Goal: Complete application form

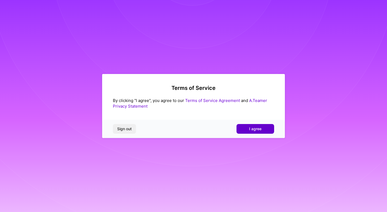
click at [245, 131] on button "I agree" at bounding box center [256, 129] width 38 height 10
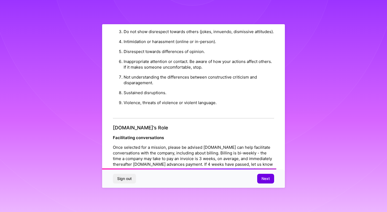
scroll to position [577, 0]
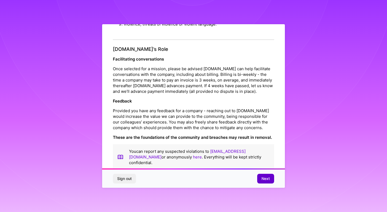
click at [266, 179] on span "Next" at bounding box center [266, 178] width 8 height 5
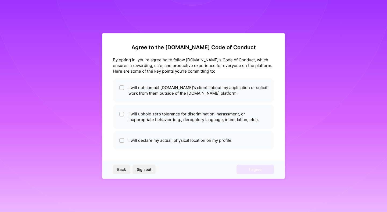
scroll to position [0, 0]
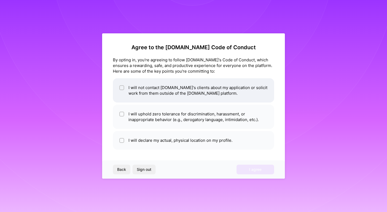
click at [230, 97] on li "I will not contact [DOMAIN_NAME]'s clients about my application or solicit work…" at bounding box center [193, 90] width 161 height 24
checkbox input "true"
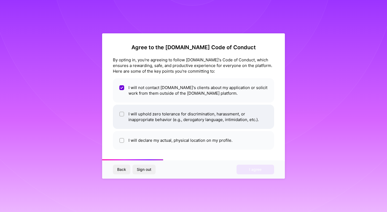
click at [232, 125] on li "I will uphold zero tolerance for discrimination, harassment, or inappropriate b…" at bounding box center [193, 117] width 161 height 24
checkbox input "true"
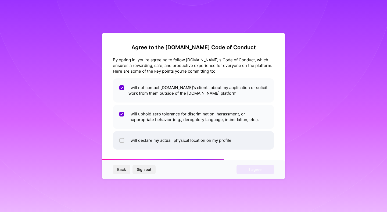
click at [234, 144] on li "I will declare my actual, physical location on my profile." at bounding box center [193, 140] width 161 height 19
checkbox input "true"
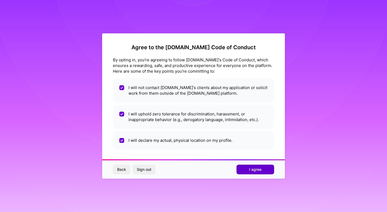
click at [250, 170] on span "I agree" at bounding box center [255, 169] width 12 height 5
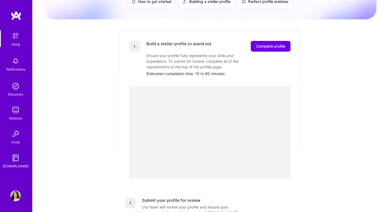
scroll to position [42, 0]
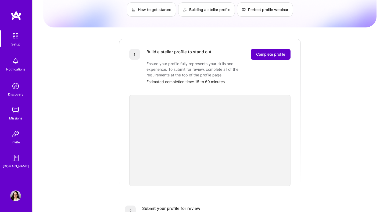
click at [263, 52] on span "Complete profile" at bounding box center [270, 54] width 29 height 5
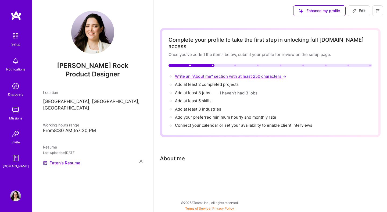
click at [220, 74] on span "Write an "About me" section with at least 250 characters →" at bounding box center [231, 76] width 112 height 5
select select "US"
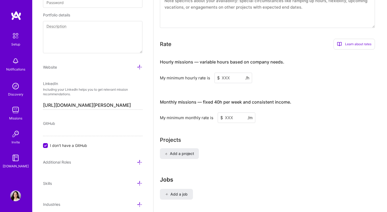
scroll to position [327, 0]
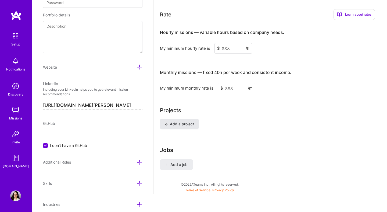
click at [192, 122] on button "Add a project" at bounding box center [179, 124] width 39 height 11
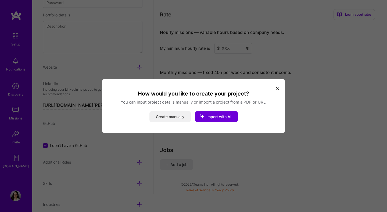
click at [183, 119] on button "Create manually" at bounding box center [170, 116] width 41 height 11
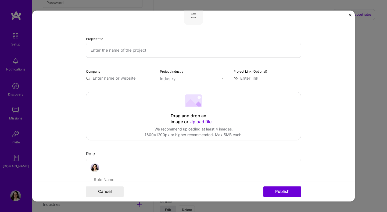
scroll to position [0, 0]
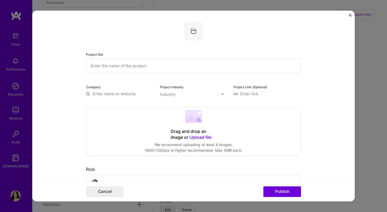
click at [351, 14] on form "Project title Company Project industry Industry Project Link (Optional) Drag an…" at bounding box center [193, 105] width 323 height 191
click at [349, 15] on form "Project title Company Project industry Industry Project Link (Optional) Drag an…" at bounding box center [193, 105] width 323 height 191
click at [351, 15] on img "Close" at bounding box center [350, 15] width 3 height 3
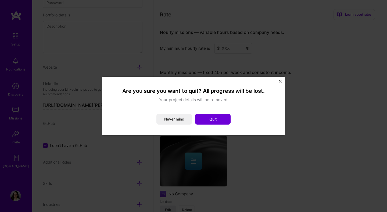
click at [280, 82] on img "Close" at bounding box center [280, 81] width 3 height 3
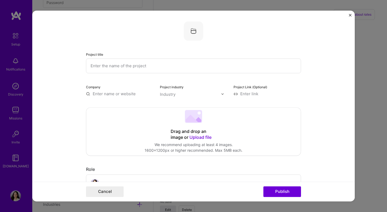
click at [350, 16] on img "Close" at bounding box center [350, 15] width 3 height 3
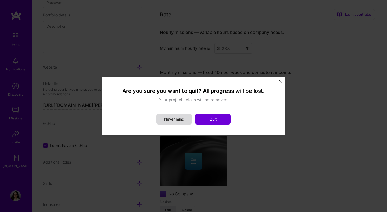
click at [176, 120] on button "Never mind" at bounding box center [175, 119] width 36 height 11
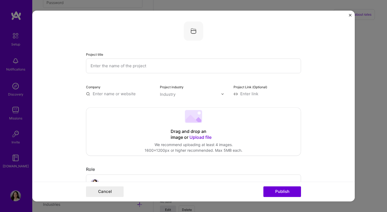
click at [348, 16] on form "Project title Company Project industry Industry Project Link (Optional) Drag an…" at bounding box center [193, 105] width 323 height 191
click at [349, 16] on form "Project title Company Project industry Industry Project Link (Optional) Drag an…" at bounding box center [193, 105] width 323 height 191
click at [350, 15] on img "Close" at bounding box center [350, 15] width 3 height 3
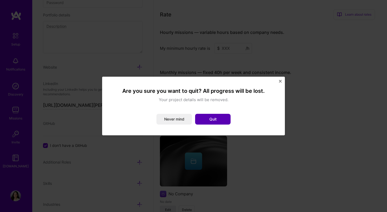
click at [214, 115] on button "Quit" at bounding box center [213, 119] width 36 height 11
